Goal: Find specific page/section: Find specific page/section

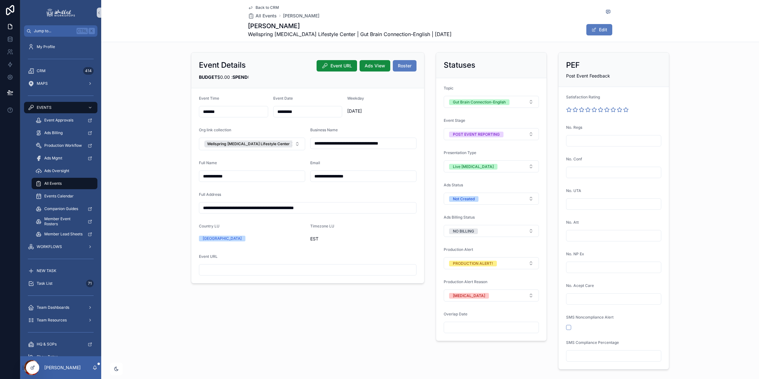
click at [267, 7] on span "Back to CRM" at bounding box center [267, 7] width 23 height 5
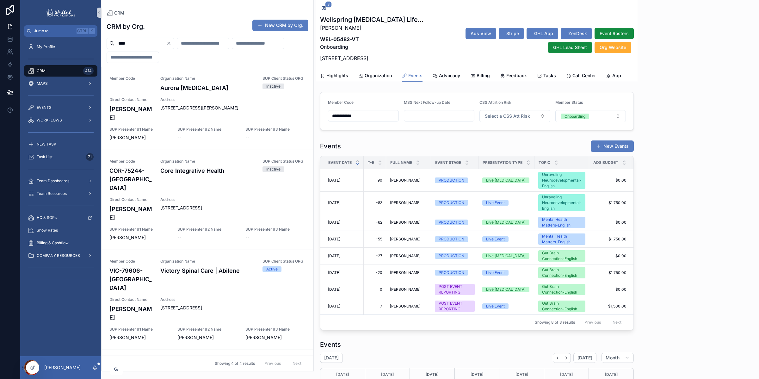
scroll to position [26, 0]
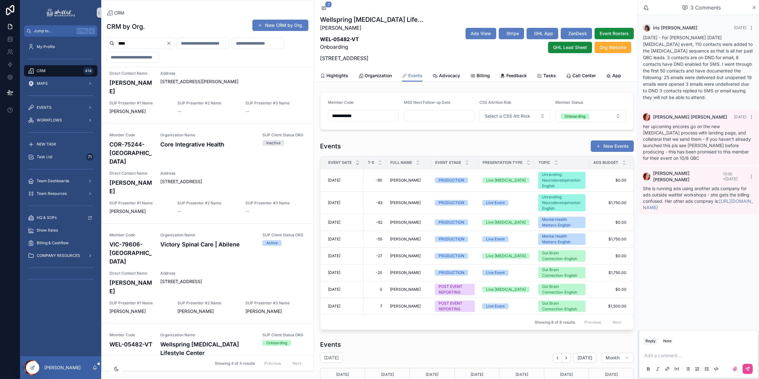
drag, startPoint x: 151, startPoint y: 44, endPoint x: -26, endPoint y: 25, distance: 177.6
click at [0, 25] on html "Jump to... Ctrl K My Profile CRM 414 MAPS EVENTS WORKFLOWS NEW TASK Task List 7…" at bounding box center [379, 189] width 759 height 379
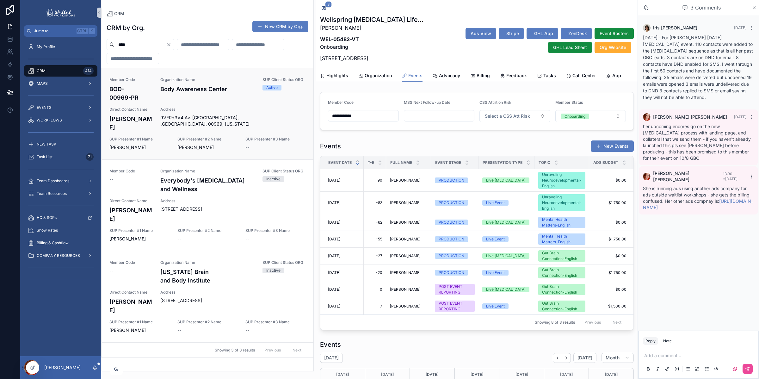
click at [230, 114] on div "Address 9VFR+3V4 Av. [GEOGRAPHIC_DATA], [GEOGRAPHIC_DATA], 00969, [US_STATE]" at bounding box center [233, 117] width 146 height 20
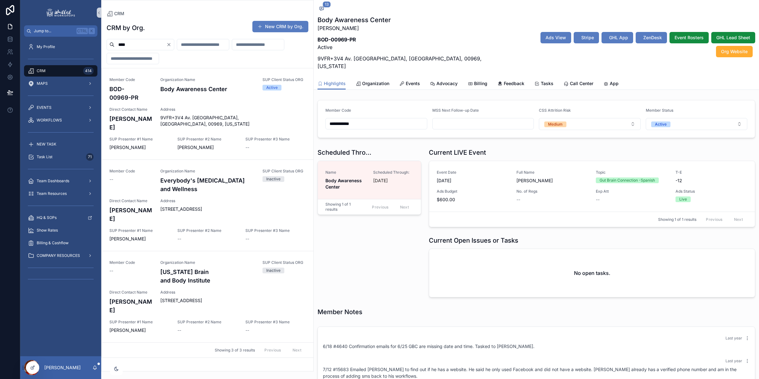
scroll to position [124, 0]
click at [322, 8] on icon "scrollable content" at bounding box center [321, 8] width 5 height 5
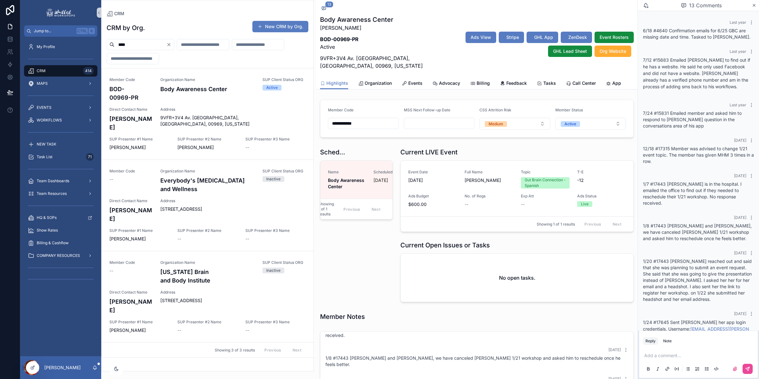
scroll to position [284, 0]
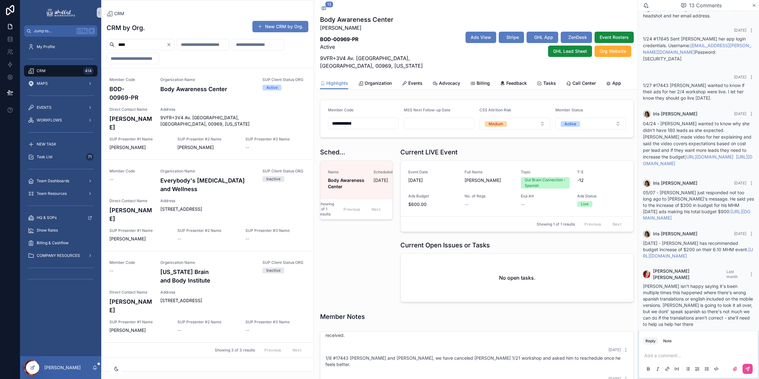
click at [673, 353] on p "scrollable content" at bounding box center [700, 356] width 111 height 6
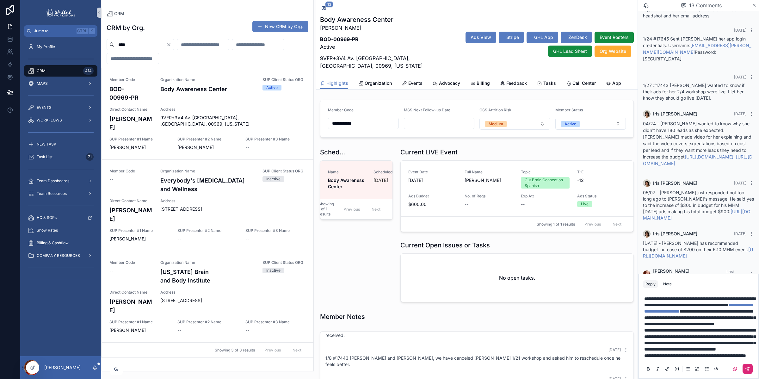
click at [747, 368] on icon "scrollable content" at bounding box center [748, 369] width 4 height 4
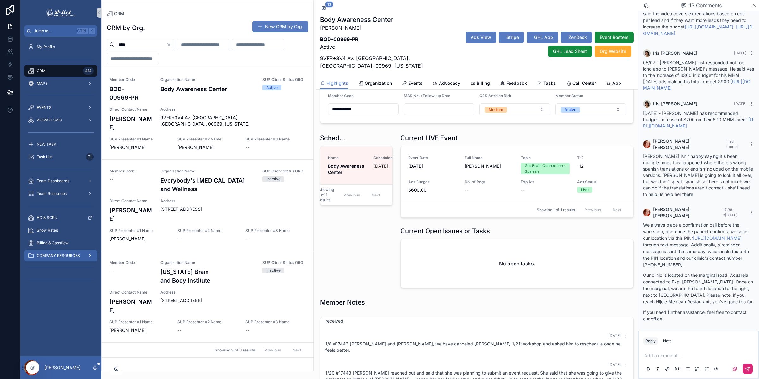
scroll to position [20, 0]
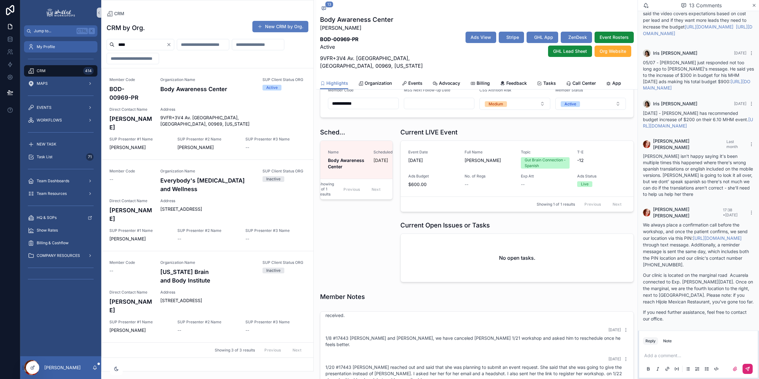
drag, startPoint x: 141, startPoint y: 45, endPoint x: 58, endPoint y: 44, distance: 83.9
click at [58, 44] on div "Jump to... Ctrl K My Profile CRM 414 MAPS EVENTS WORKFLOWS NEW TASK Task List 7…" at bounding box center [389, 189] width 739 height 379
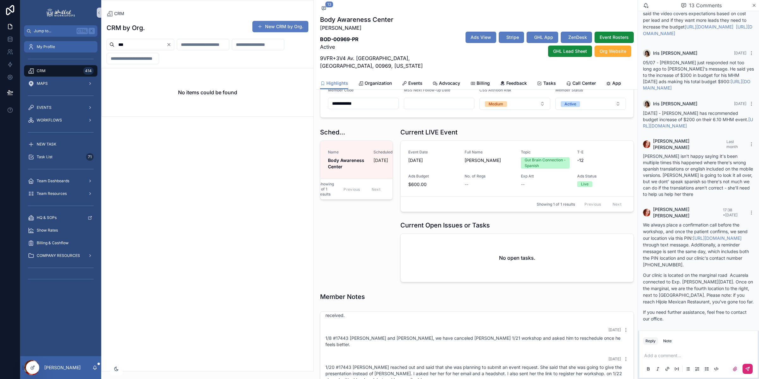
click at [91, 41] on div "**********" at bounding box center [389, 189] width 739 height 379
type input "***"
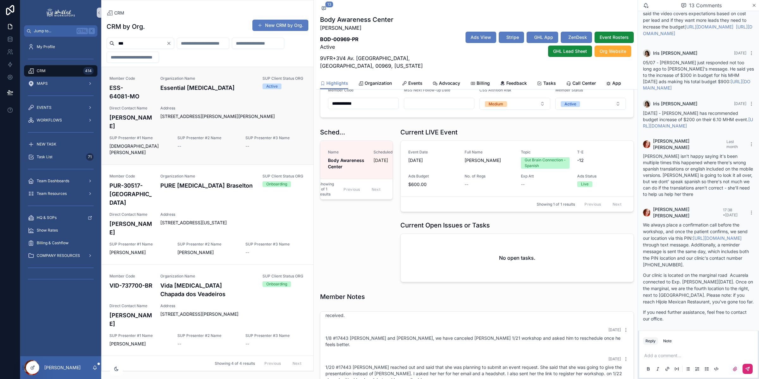
click at [225, 135] on span "SUP Presenter #2 Name" at bounding box center [208, 137] width 60 height 5
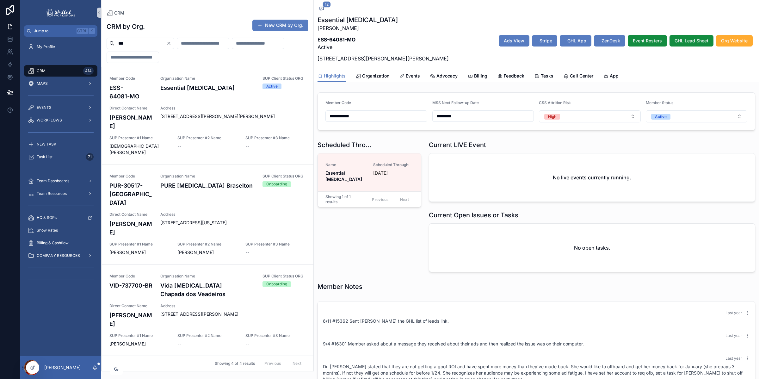
scroll to position [131, 0]
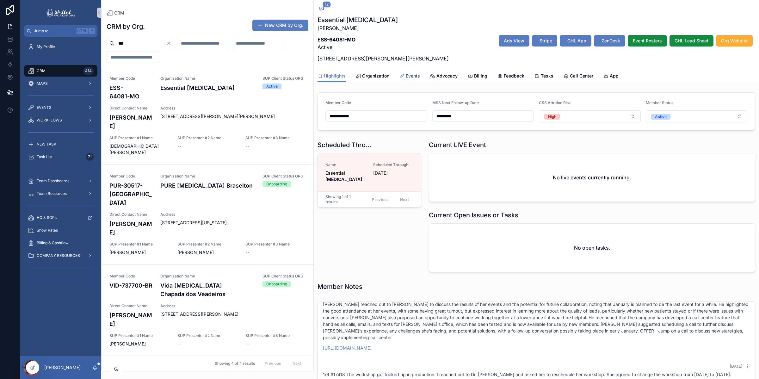
click at [410, 76] on span "Events" at bounding box center [413, 76] width 14 height 6
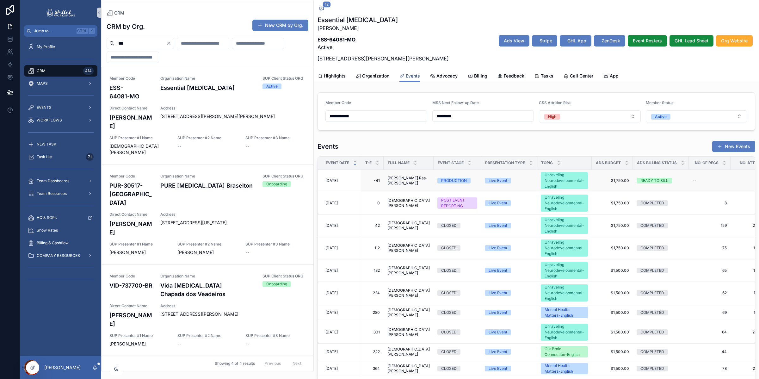
scroll to position [131, 0]
click at [338, 203] on span "[DATE]" at bounding box center [332, 203] width 12 height 5
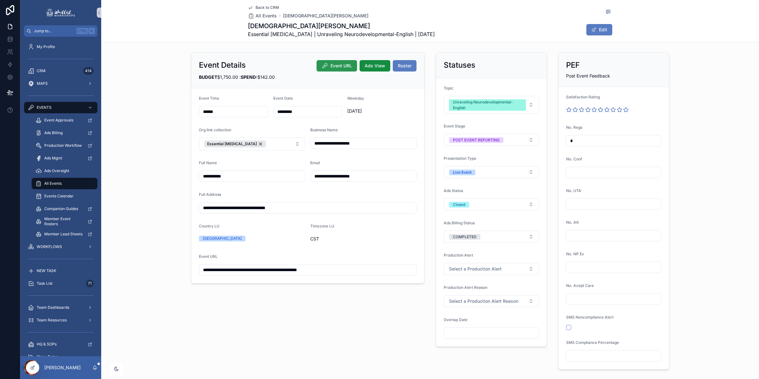
click at [339, 66] on span "Event URL" at bounding box center [342, 66] width 22 height 6
